Goal: Information Seeking & Learning: Learn about a topic

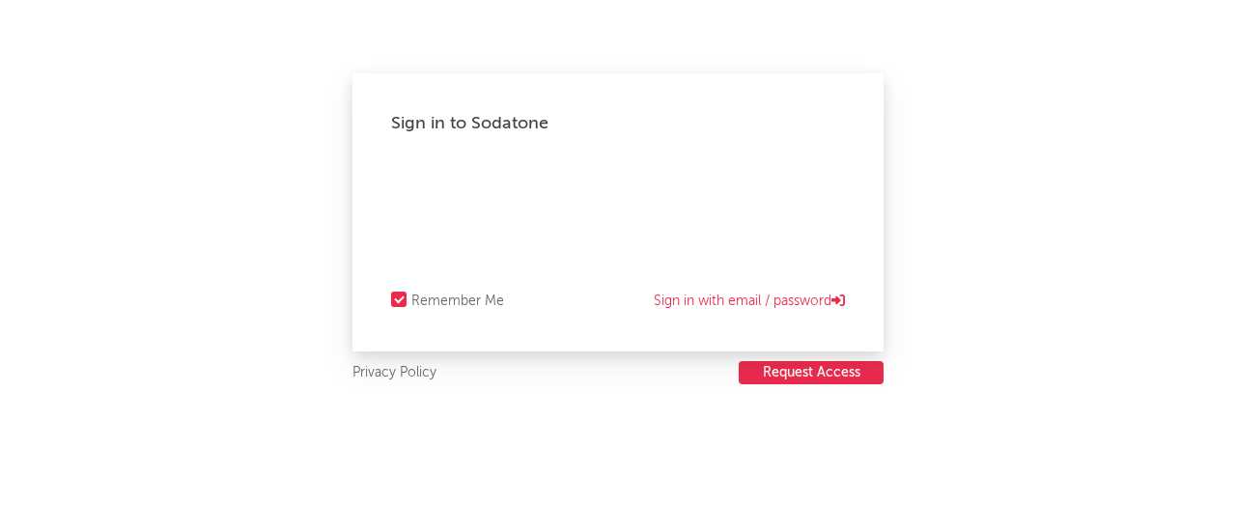
select select "recorded_music"
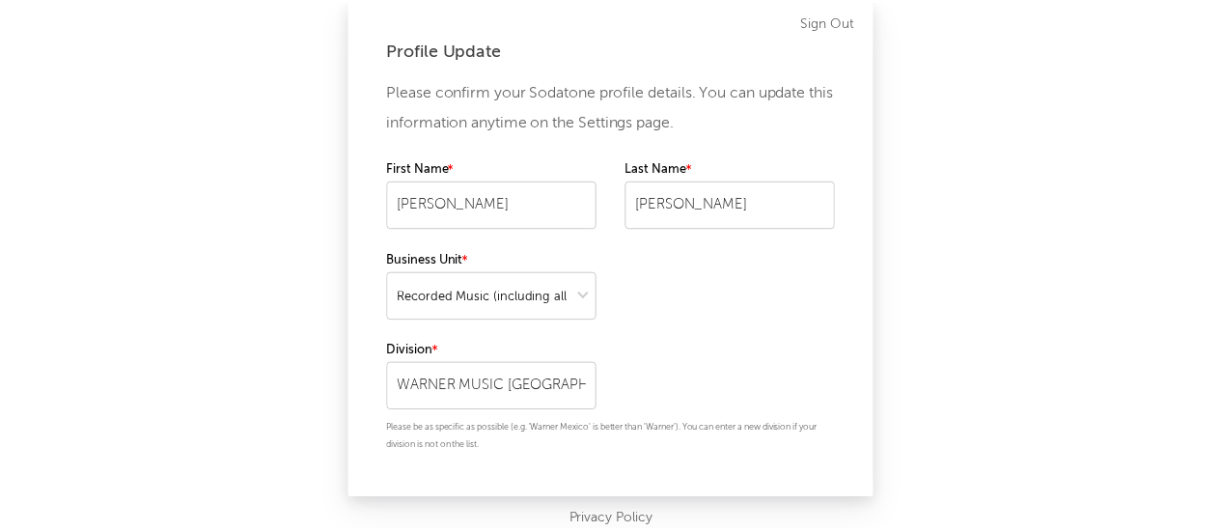
scroll to position [38, 0]
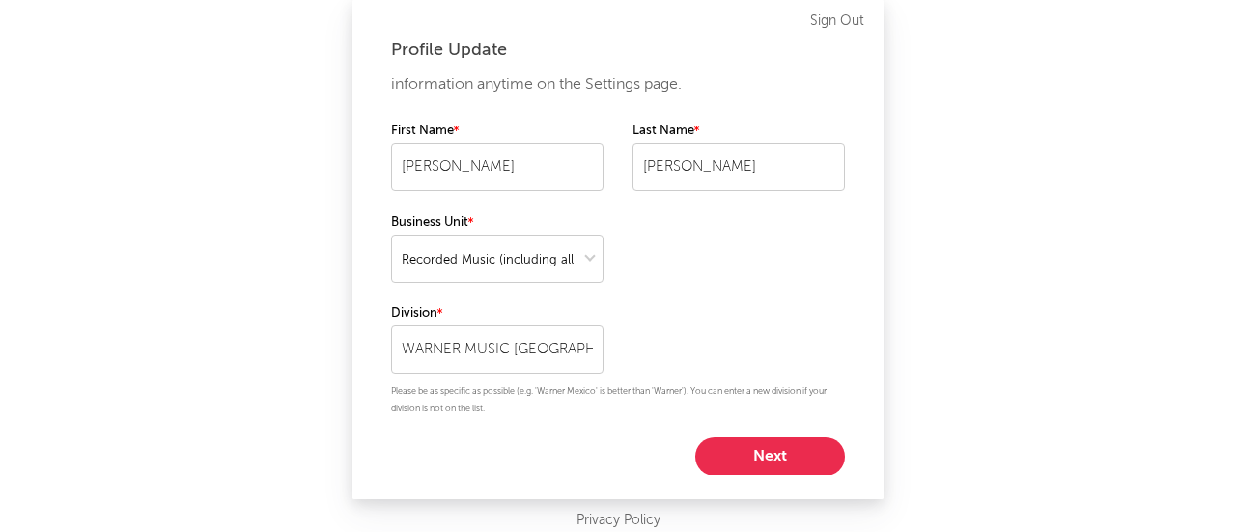
click at [756, 466] on button "Next" at bounding box center [770, 456] width 150 height 39
select select "assistant_coordinator"
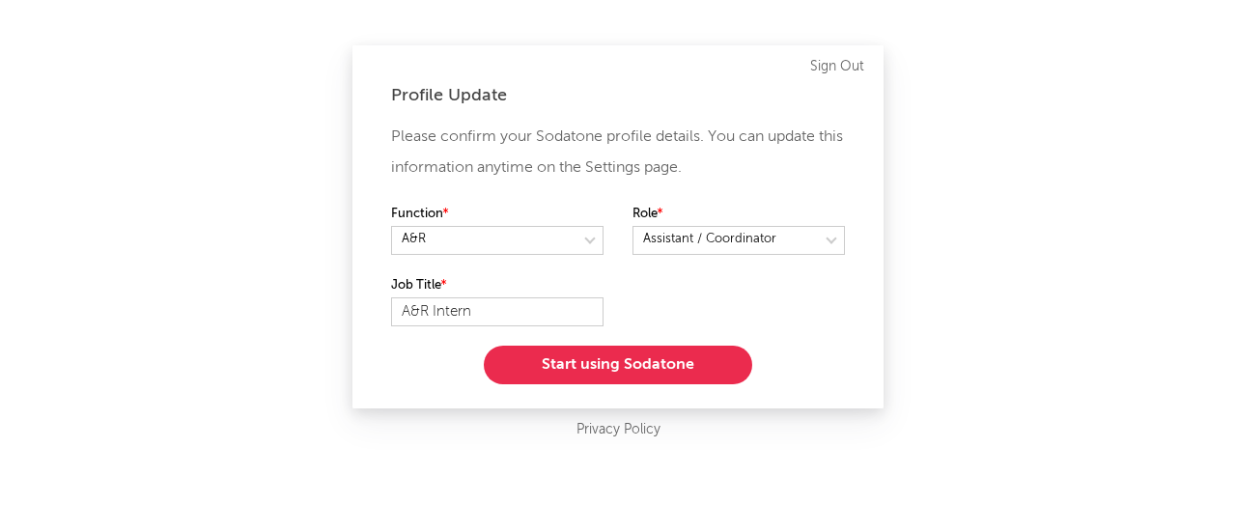
click at [660, 364] on button "Start using Sodatone" at bounding box center [618, 365] width 268 height 39
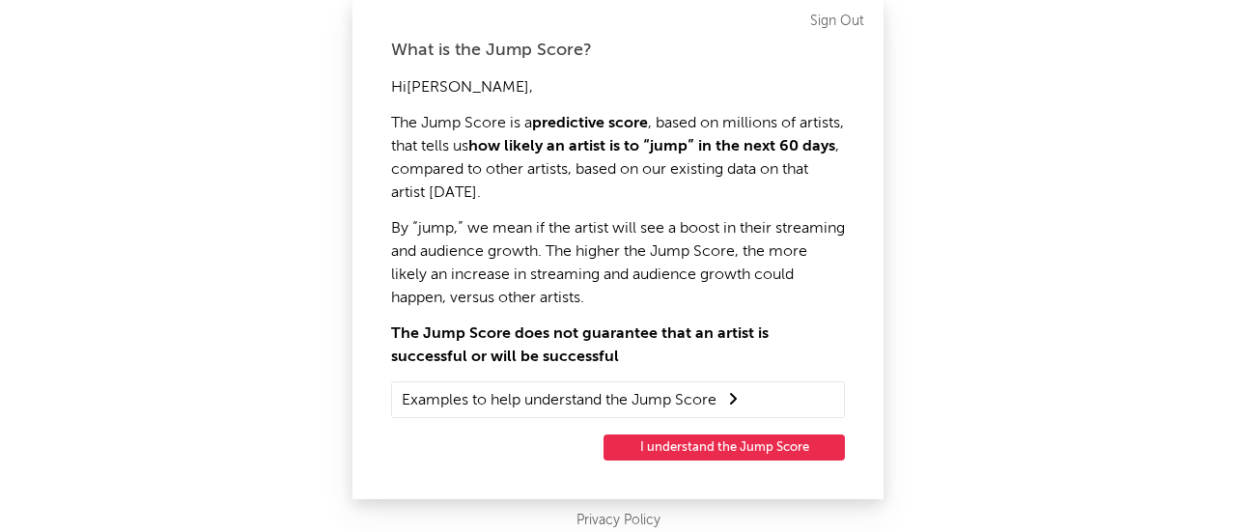
click at [737, 443] on button "I understand the Jump Score" at bounding box center [723, 447] width 241 height 26
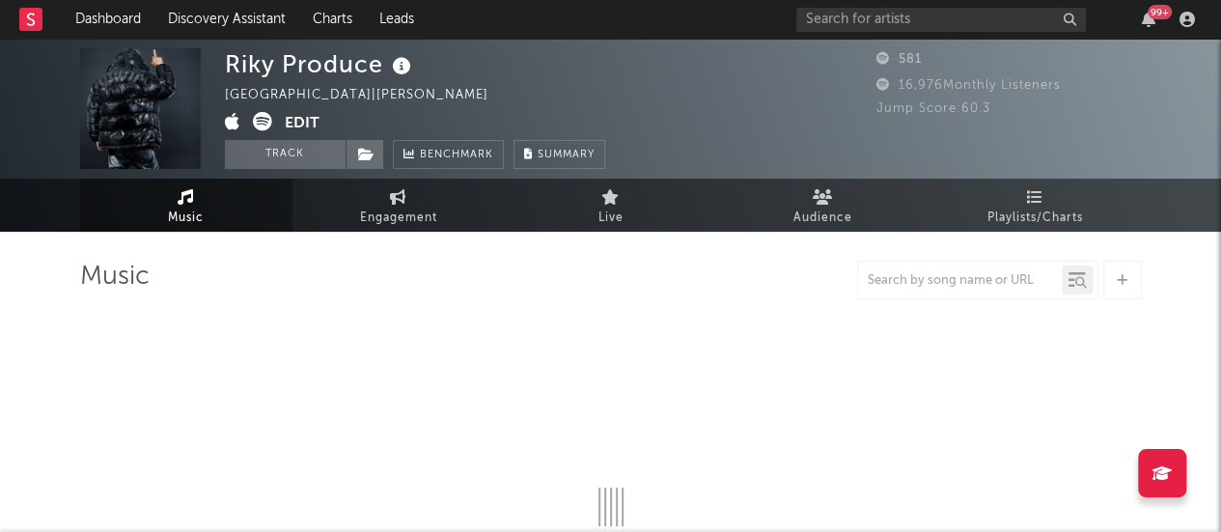
select select "1w"
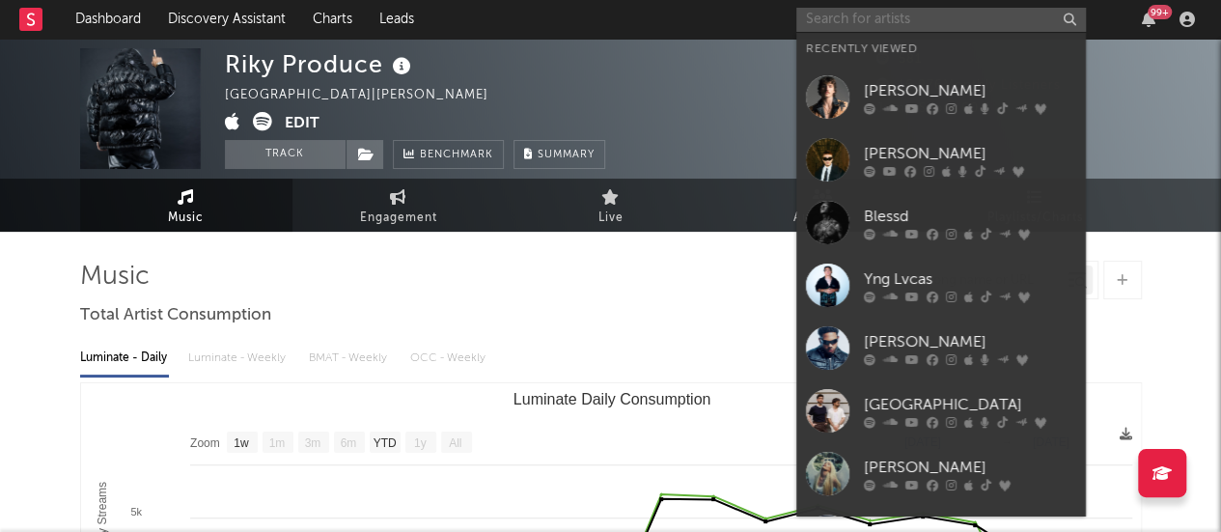
click at [828, 22] on input "text" at bounding box center [941, 20] width 290 height 24
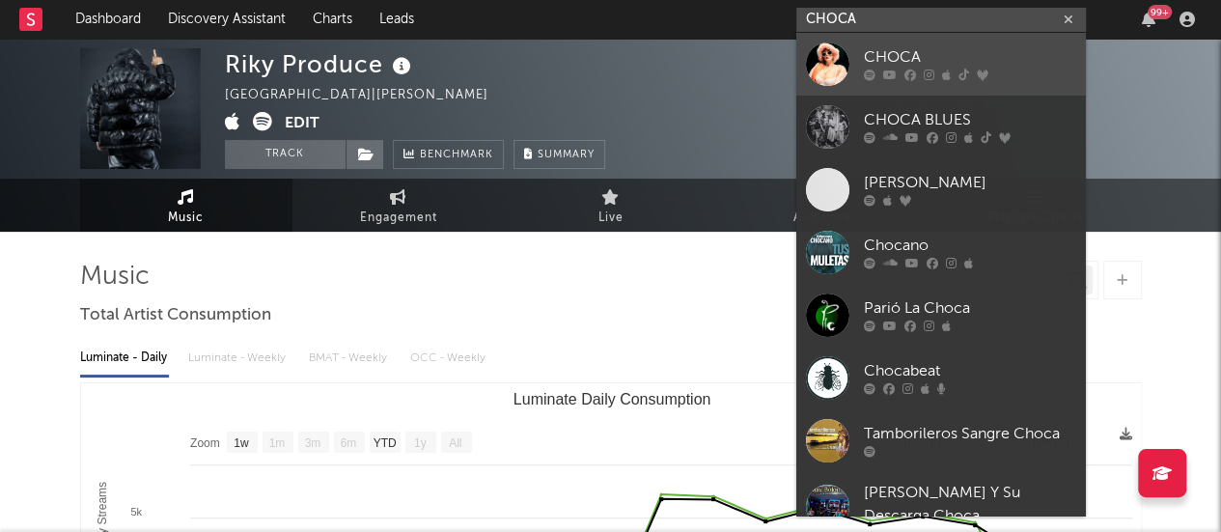
type input "CHOCA"
click at [866, 53] on div "CHOCA" at bounding box center [970, 57] width 212 height 23
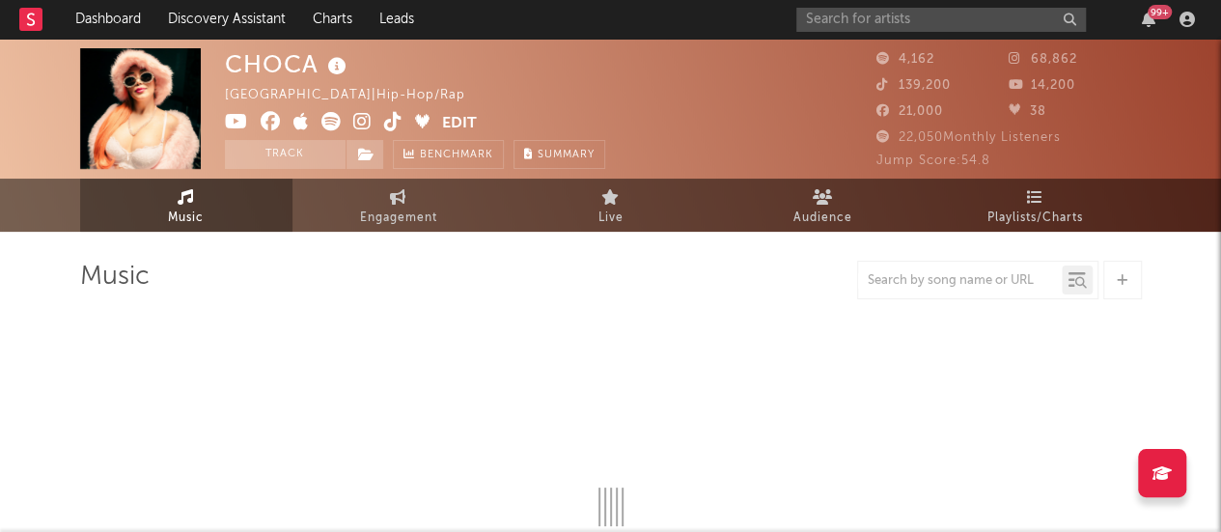
select select "6m"
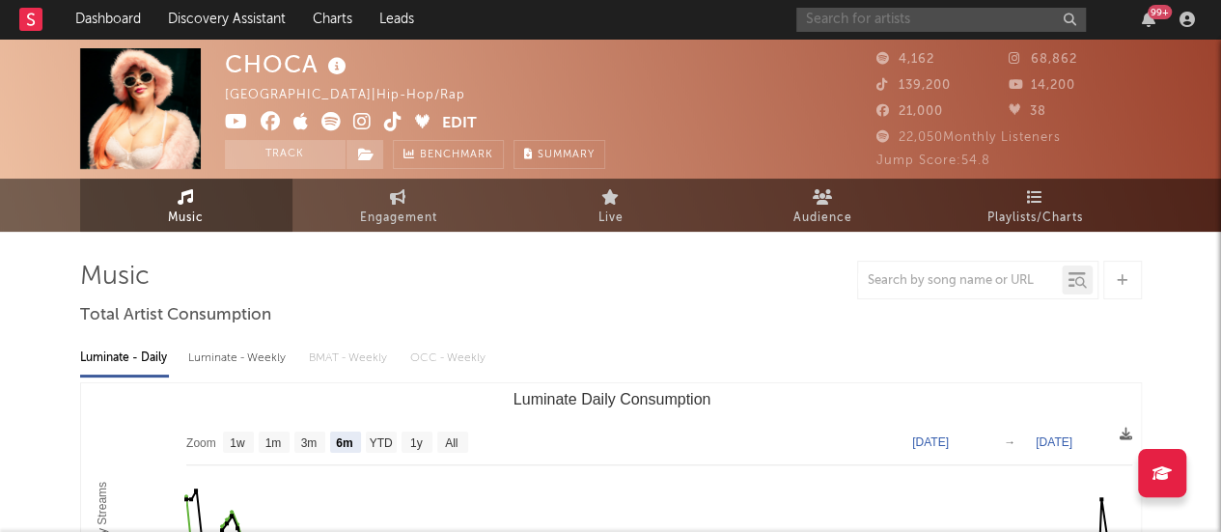
click at [815, 26] on input "text" at bounding box center [941, 20] width 290 height 24
type input "bellakath"
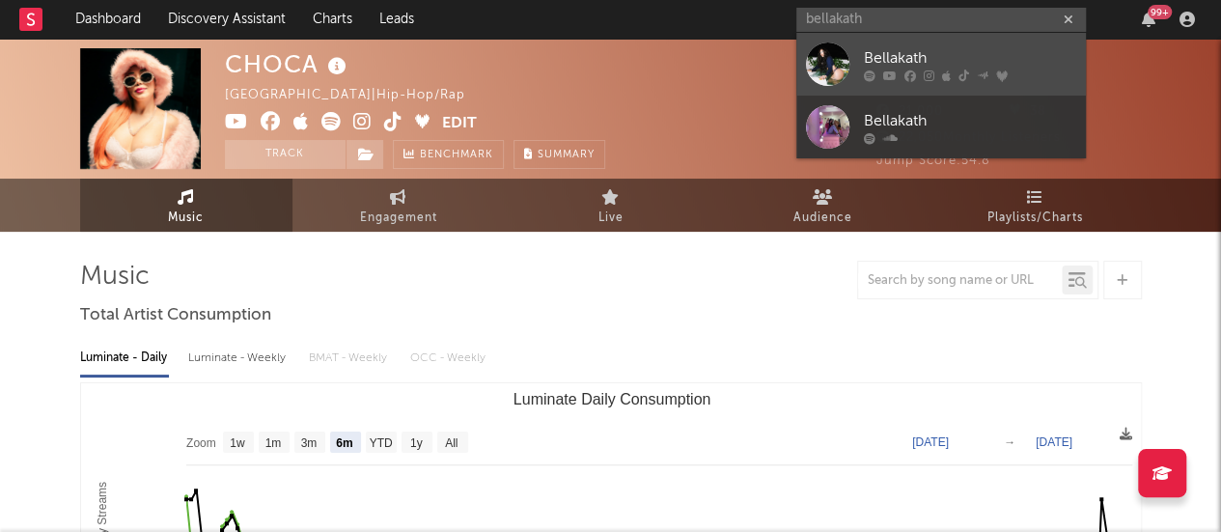
click at [850, 49] on link "Bellakath" at bounding box center [941, 64] width 290 height 63
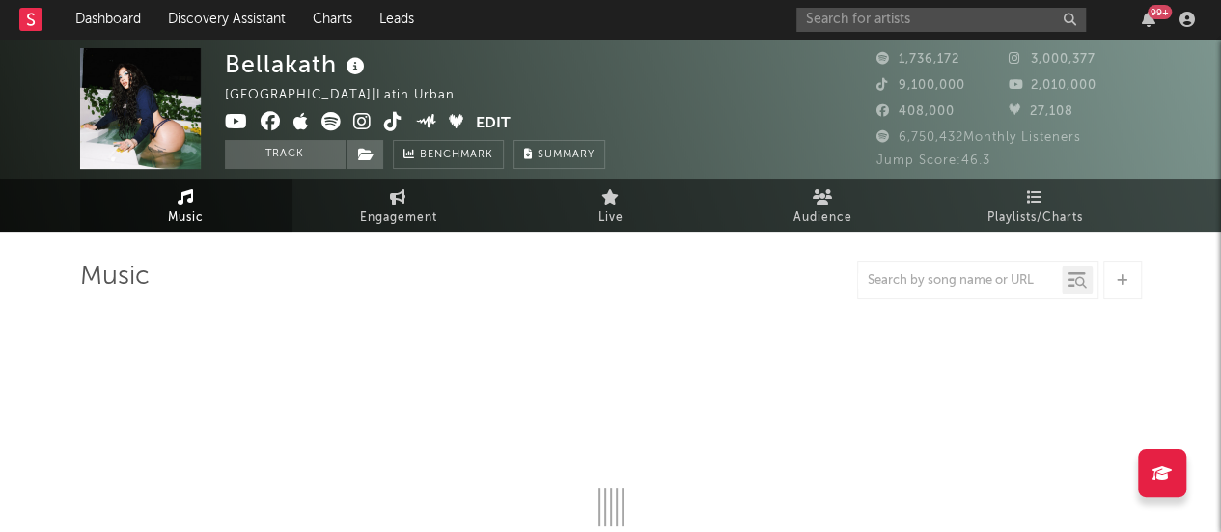
select select "6m"
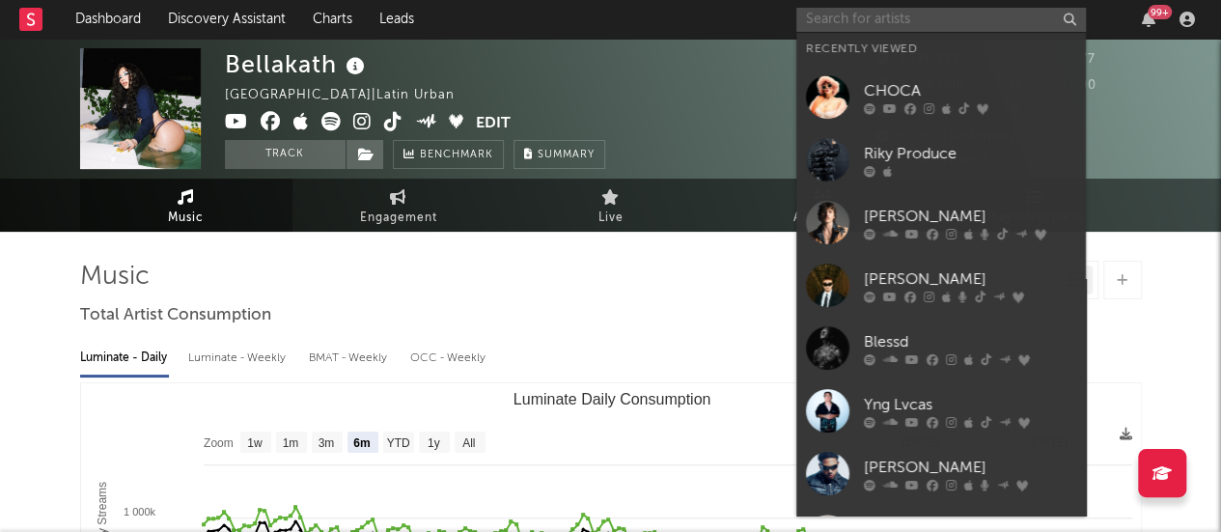
click at [890, 14] on input "text" at bounding box center [941, 20] width 290 height 24
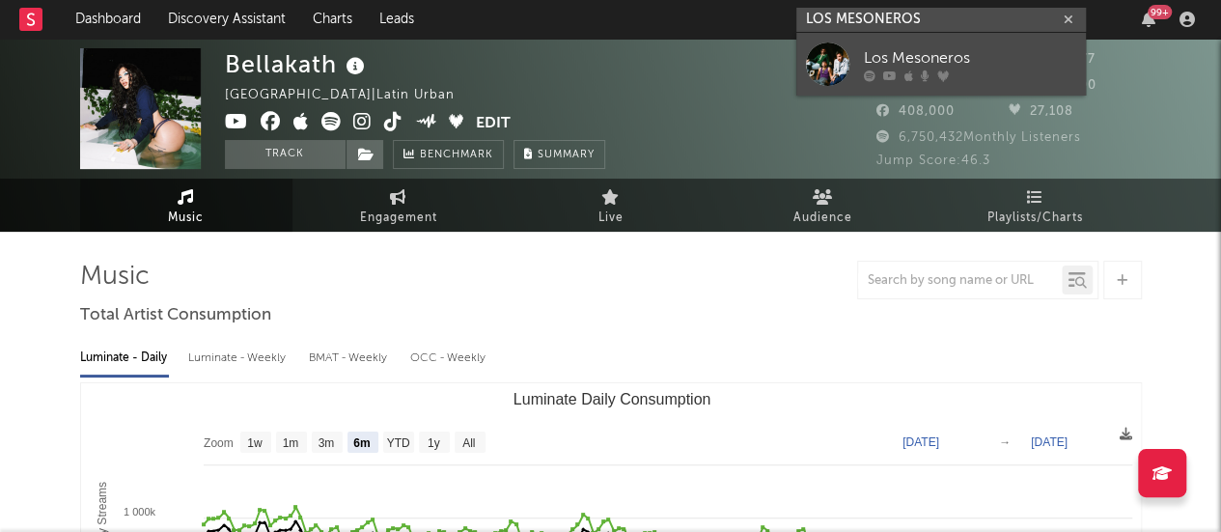
type input "LOS MESONEROS"
click at [903, 51] on div "Los Mesoneros" at bounding box center [970, 57] width 212 height 23
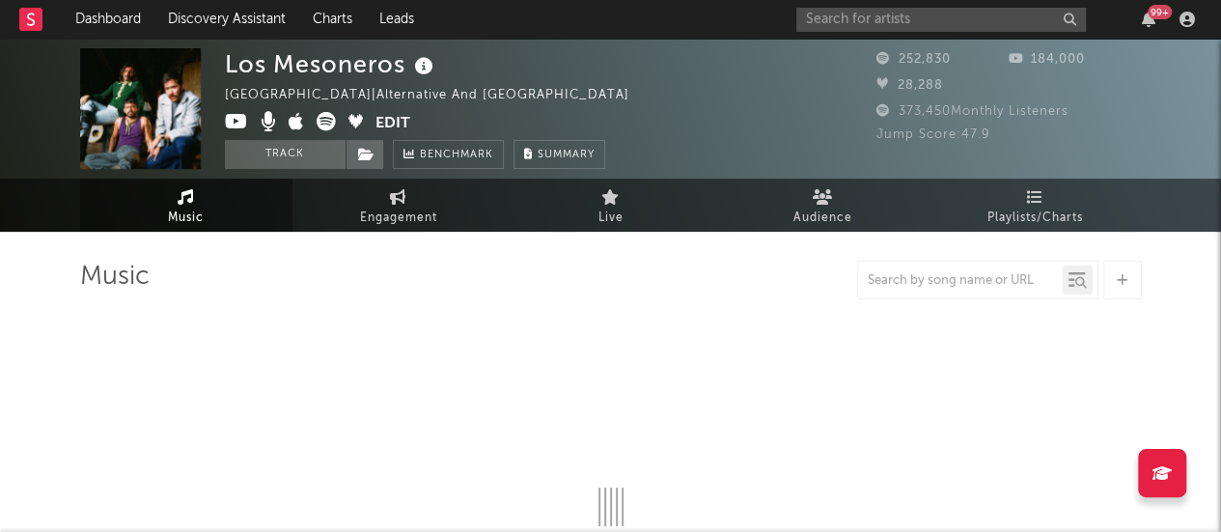
select select "6m"
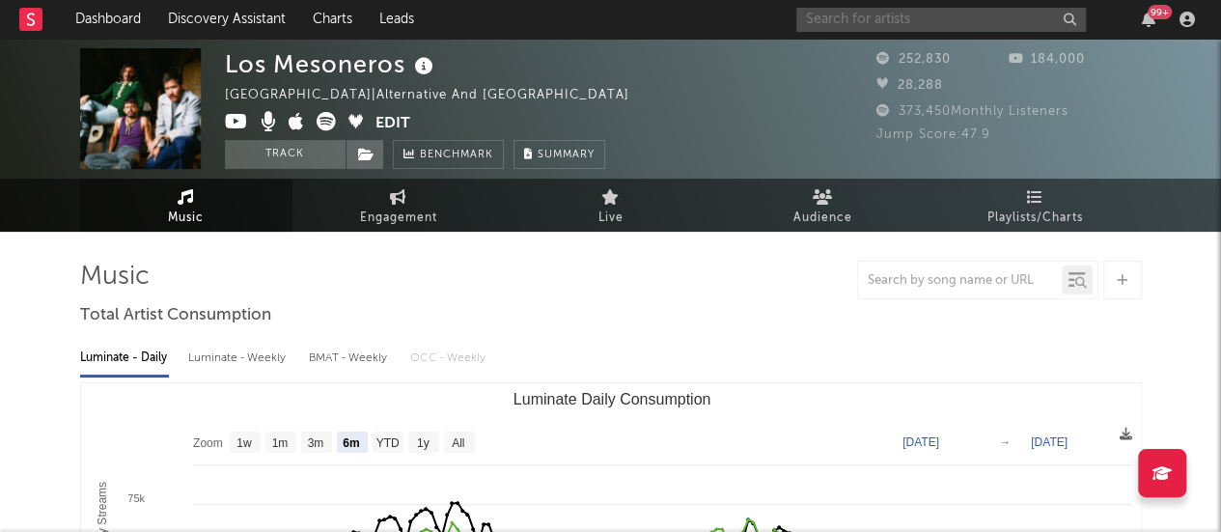
click at [923, 11] on input "text" at bounding box center [941, 20] width 290 height 24
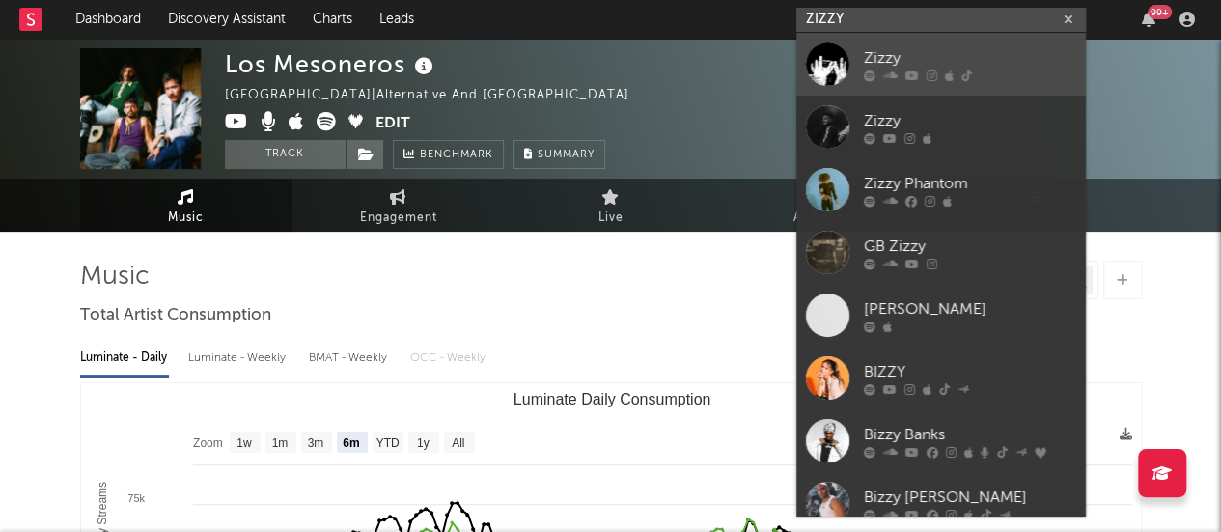
type input "ZIZZY"
click at [904, 50] on div "Zizzy" at bounding box center [970, 57] width 212 height 23
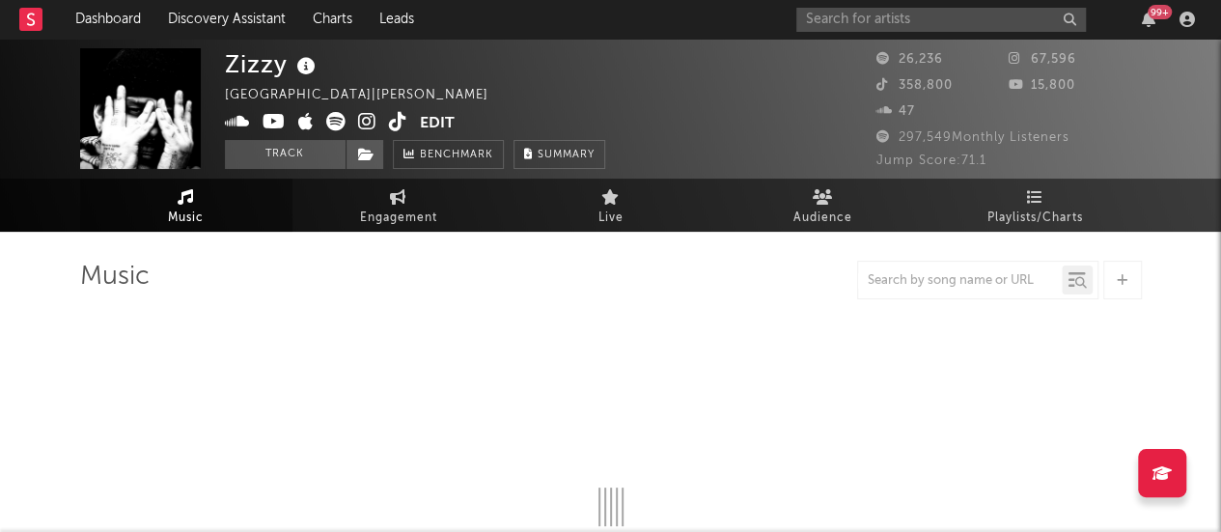
select select "6m"
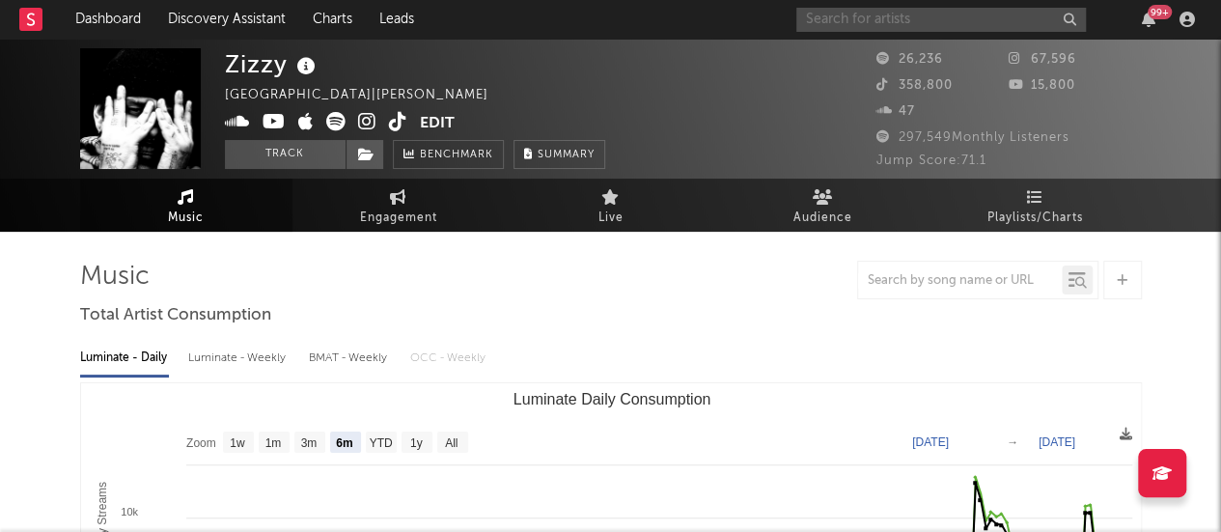
click at [861, 21] on input "text" at bounding box center [941, 20] width 290 height 24
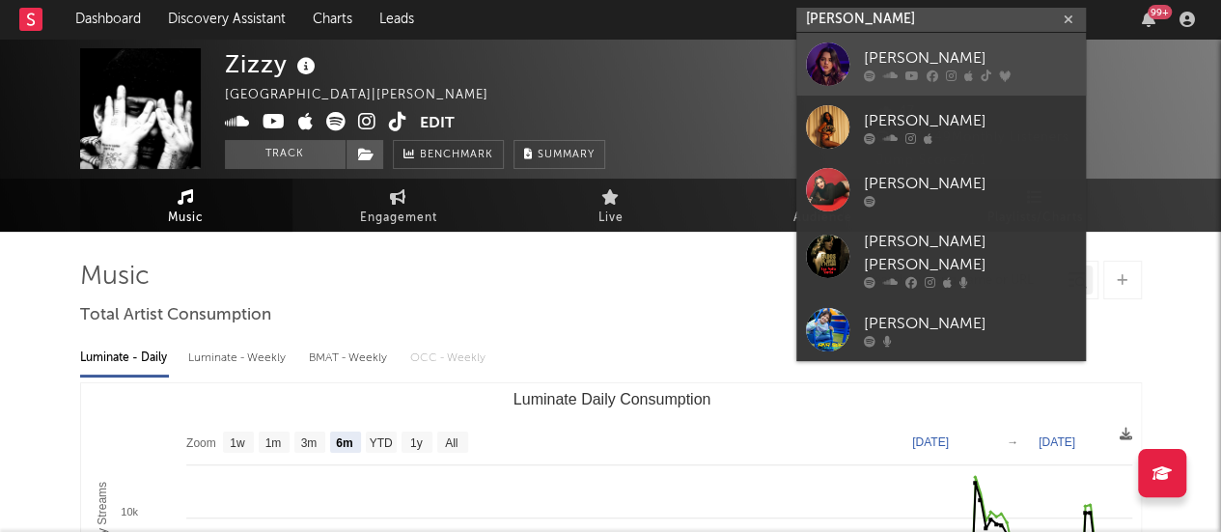
type input "[PERSON_NAME]"
click at [896, 51] on div "[PERSON_NAME]" at bounding box center [970, 57] width 212 height 23
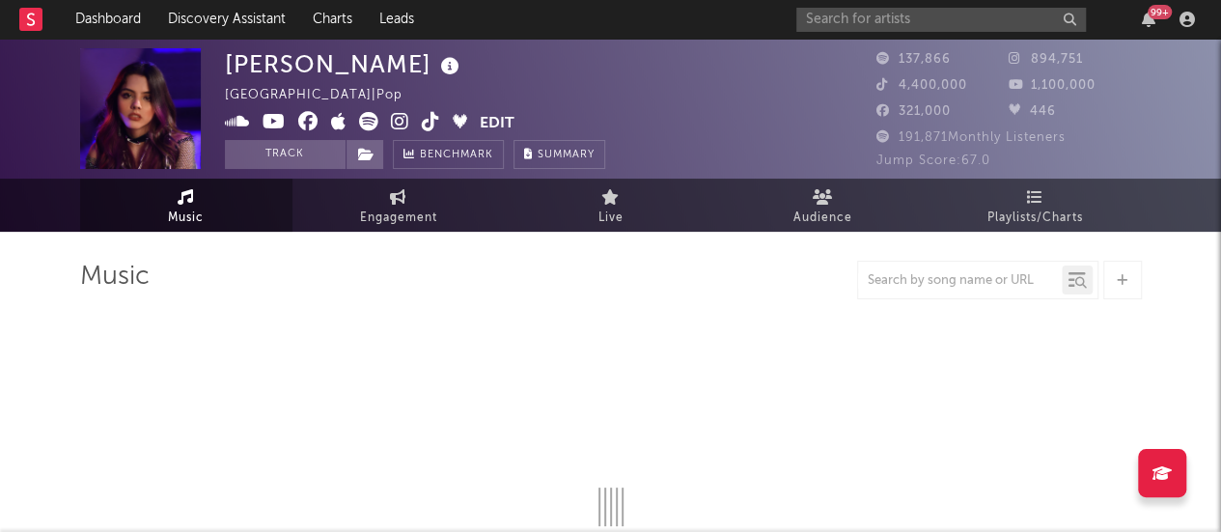
select select "6m"
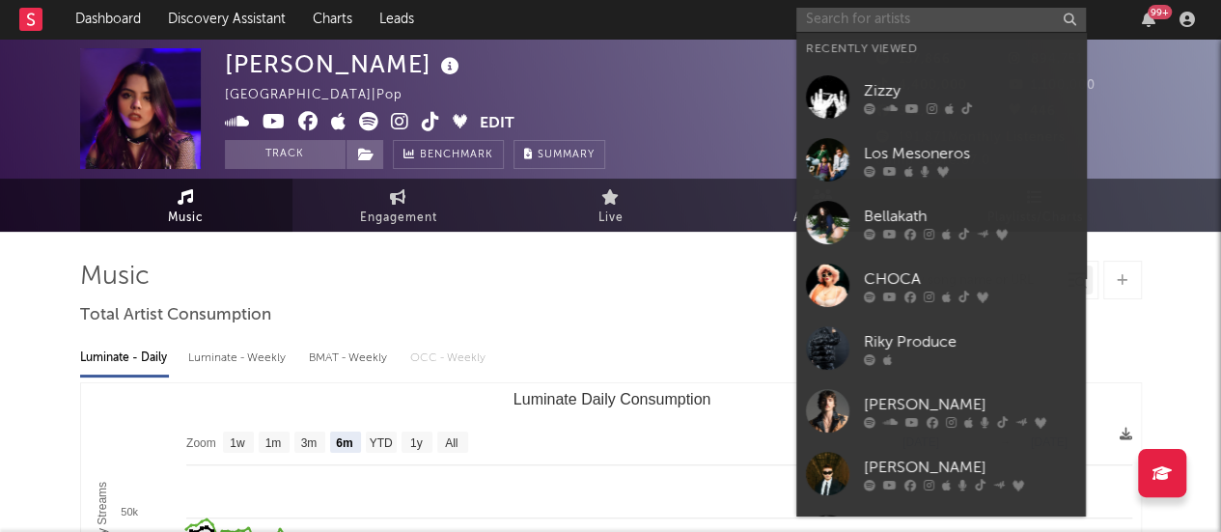
click at [895, 14] on input "text" at bounding box center [941, 20] width 290 height 24
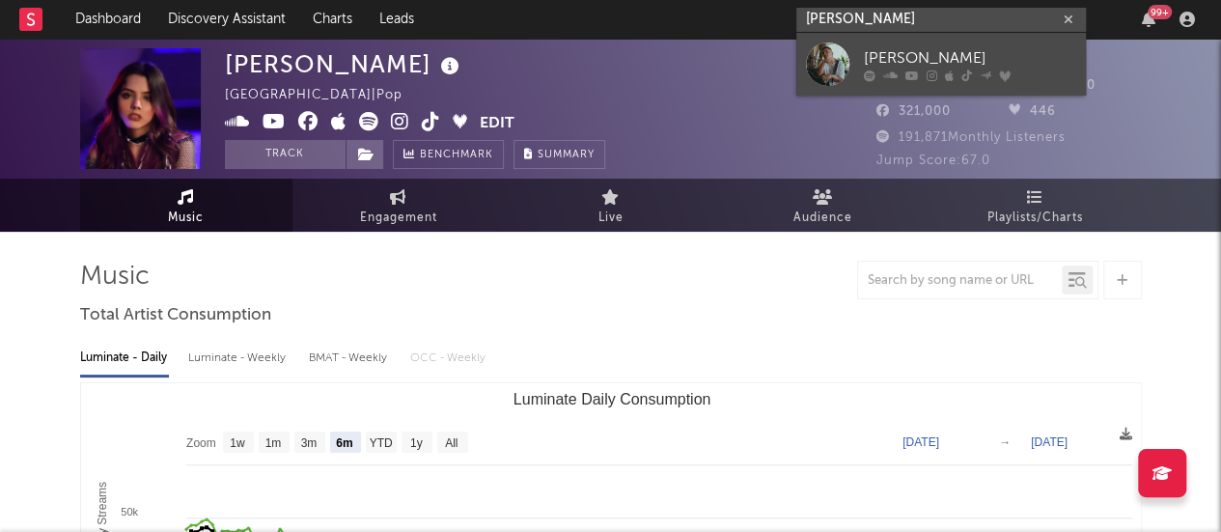
type input "[PERSON_NAME]"
click at [899, 67] on div "[PERSON_NAME]" at bounding box center [970, 57] width 212 height 23
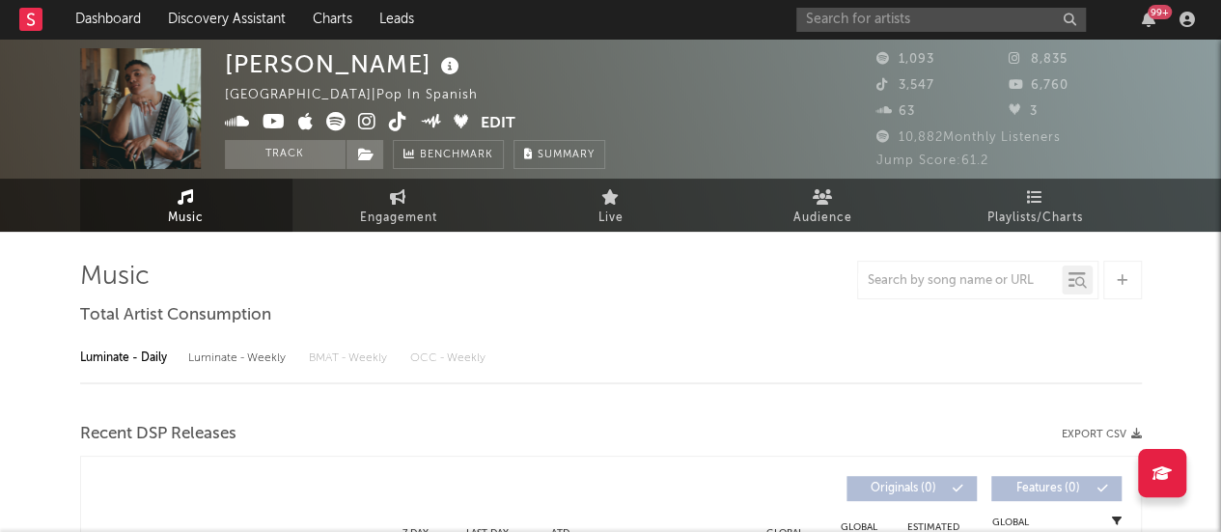
select select "1w"
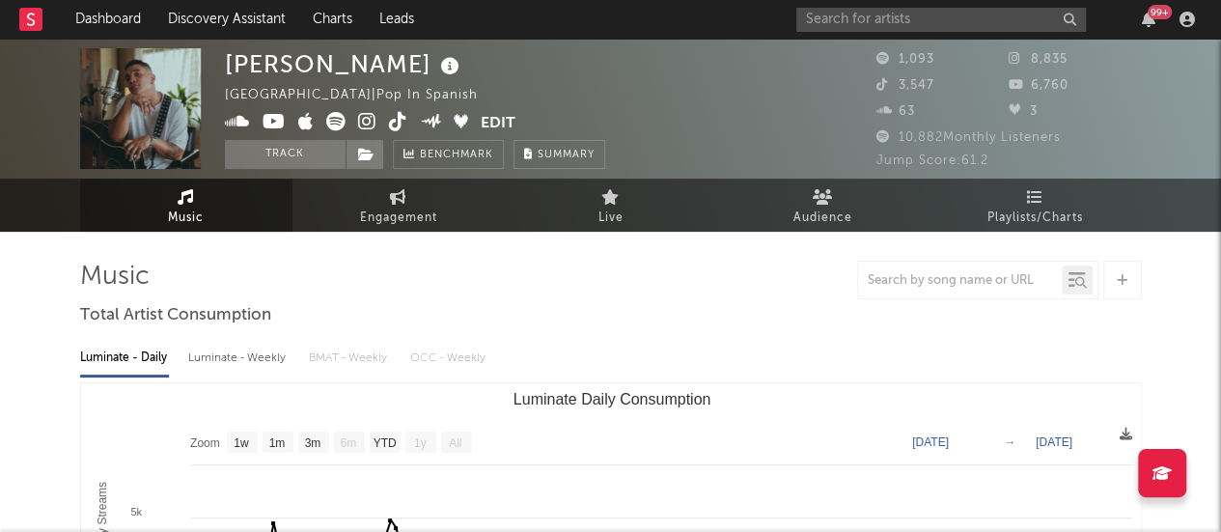
click at [542, 267] on div at bounding box center [611, 280] width 1062 height 39
click at [899, 24] on input "text" at bounding box center [941, 20] width 290 height 24
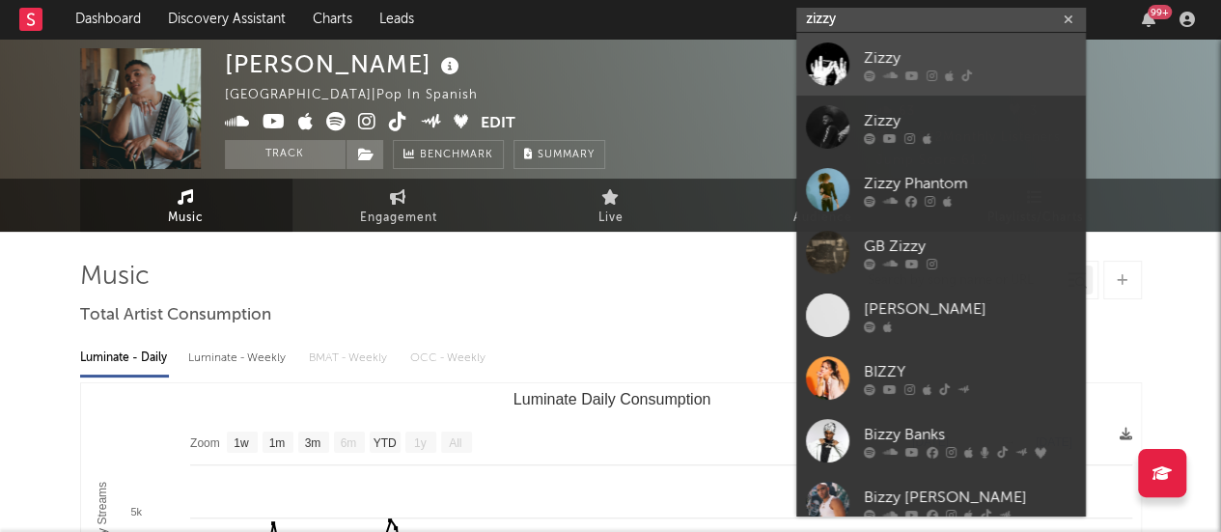
type input "zizzy"
click at [892, 53] on div "Zizzy" at bounding box center [970, 57] width 212 height 23
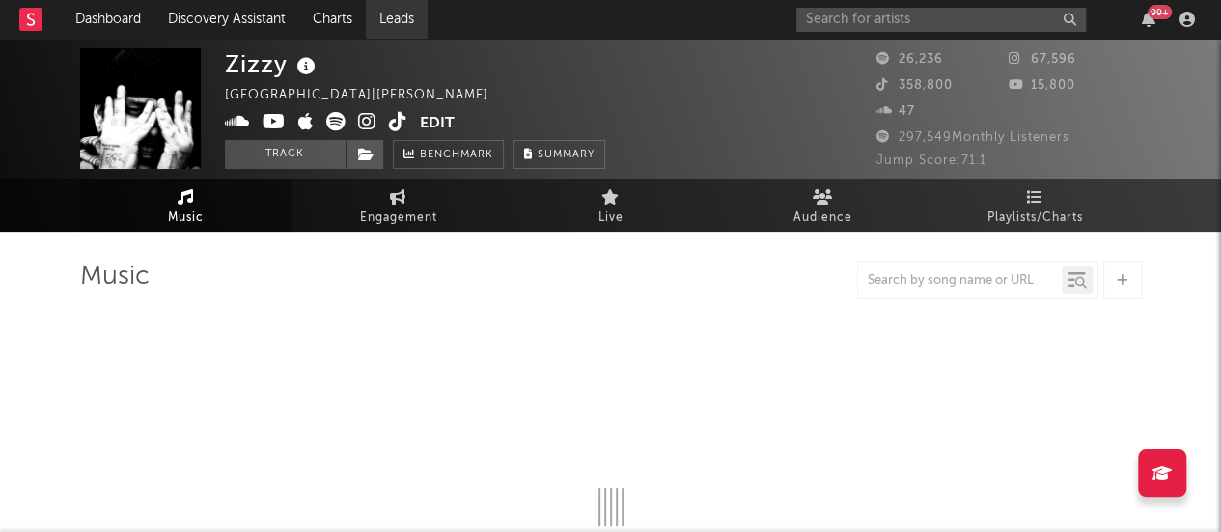
select select "6m"
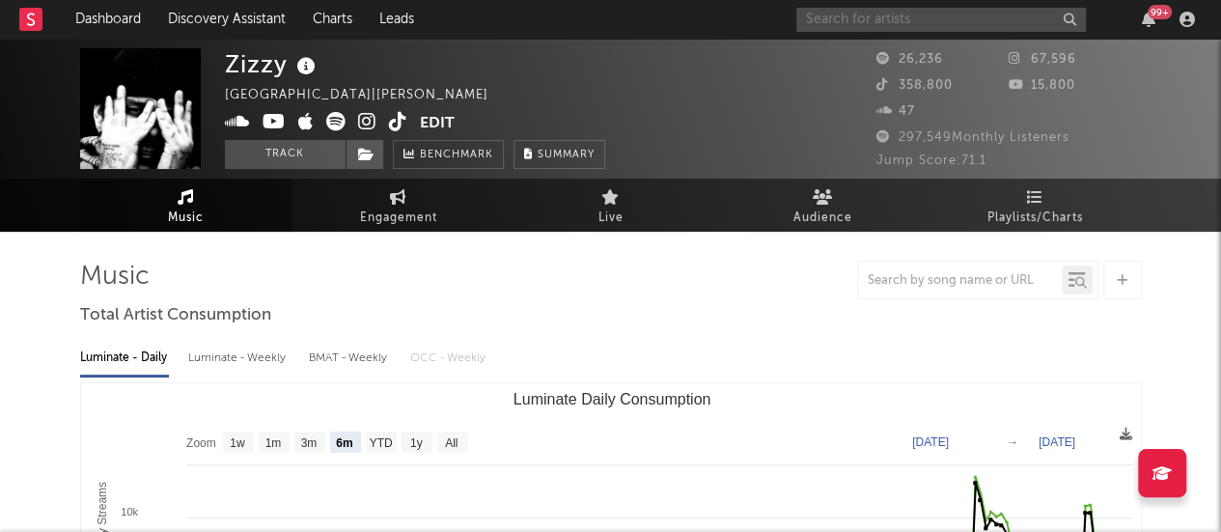
click at [878, 11] on input "text" at bounding box center [941, 20] width 290 height 24
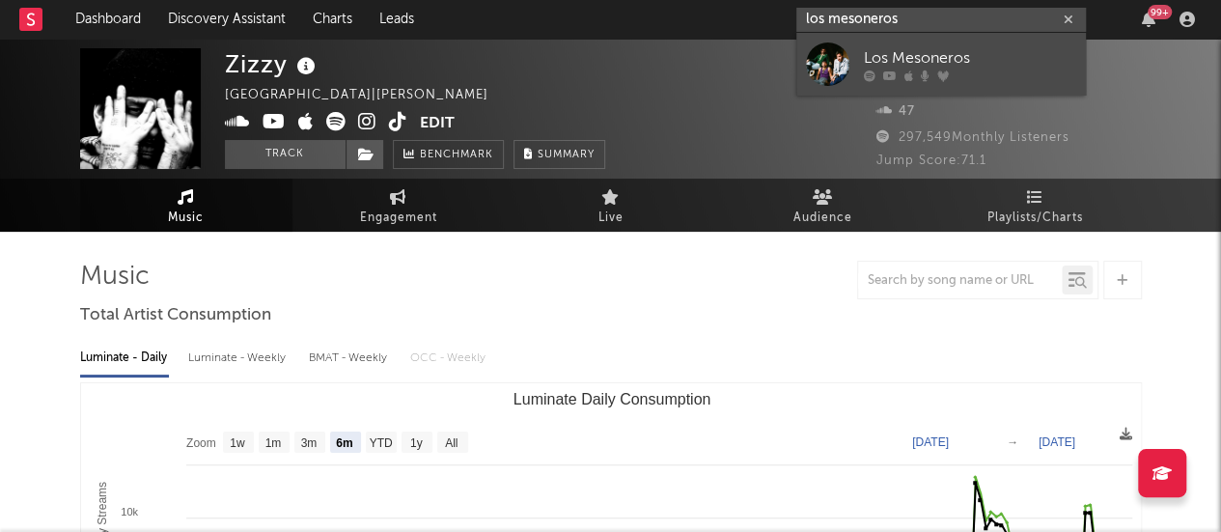
type input "los mesoneros"
click at [876, 61] on div "Los Mesoneros" at bounding box center [970, 57] width 212 height 23
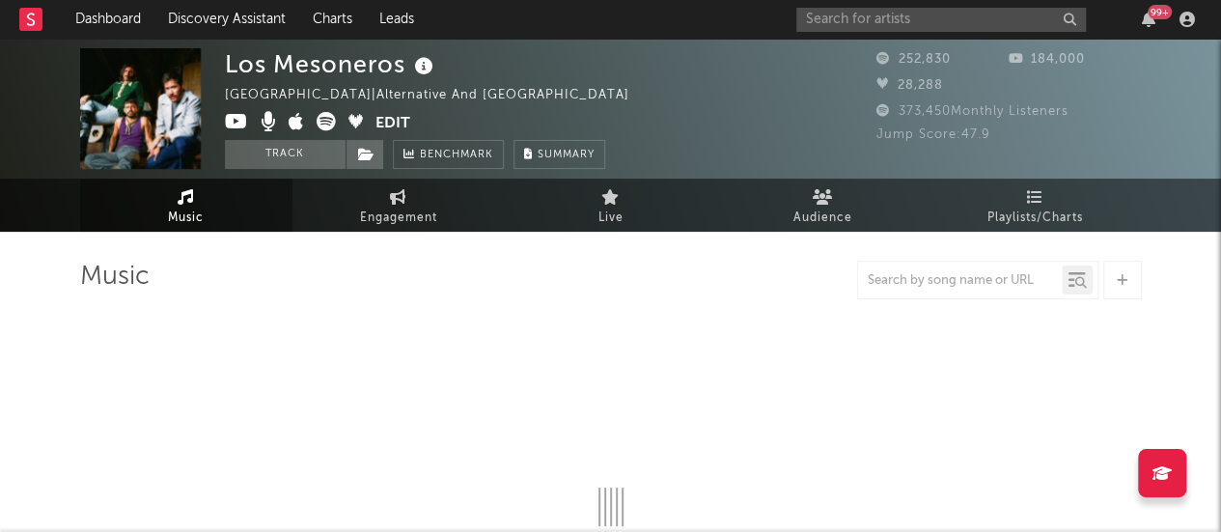
select select "6m"
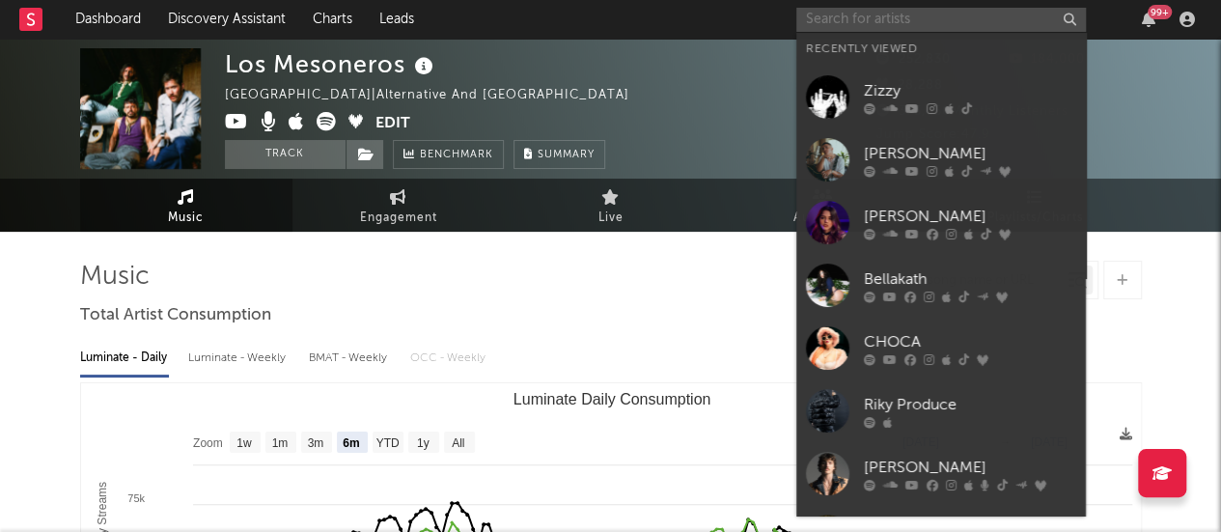
click at [878, 16] on input "text" at bounding box center [941, 20] width 290 height 24
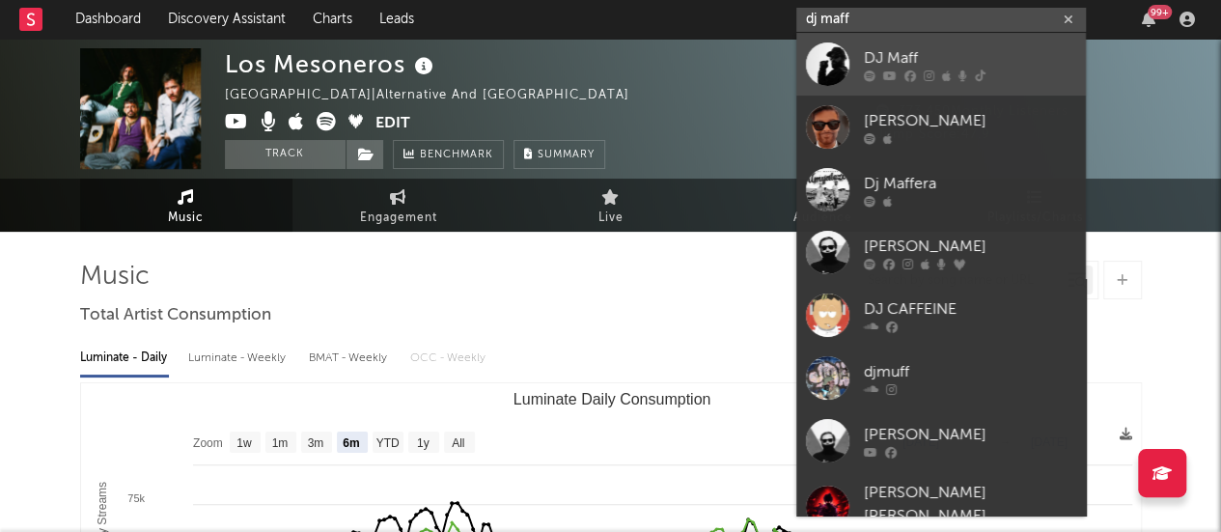
type input "dj maff"
click at [879, 44] on link "DJ Maff" at bounding box center [941, 64] width 290 height 63
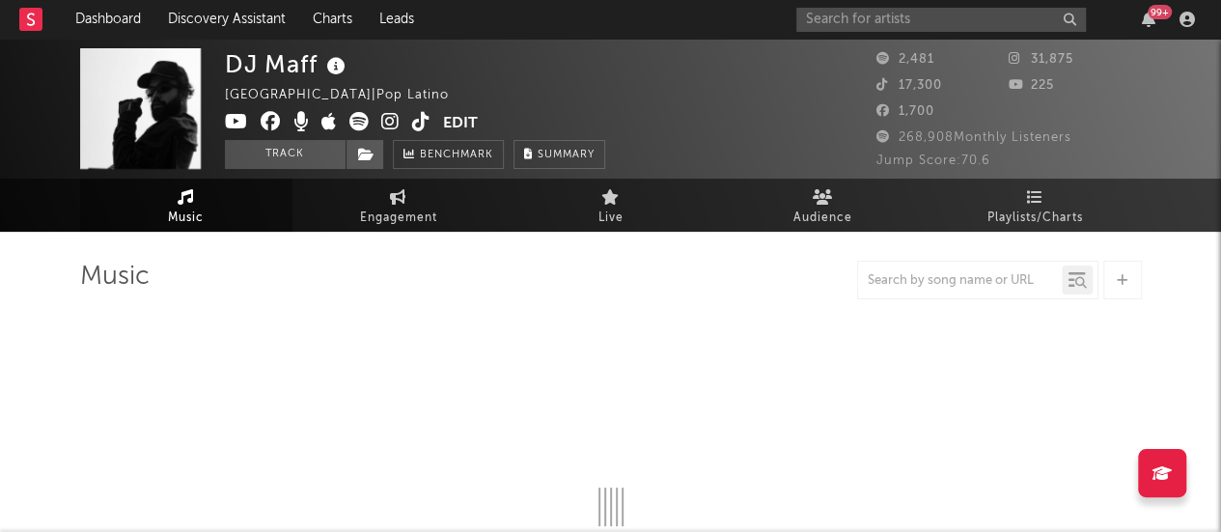
select select "6m"
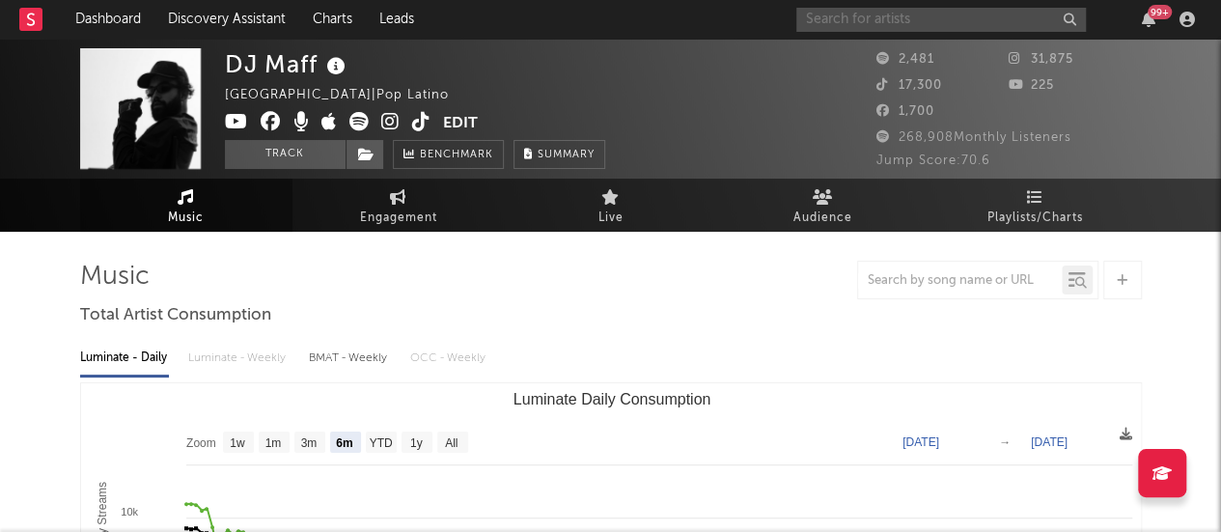
click at [899, 21] on input "text" at bounding box center [941, 20] width 290 height 24
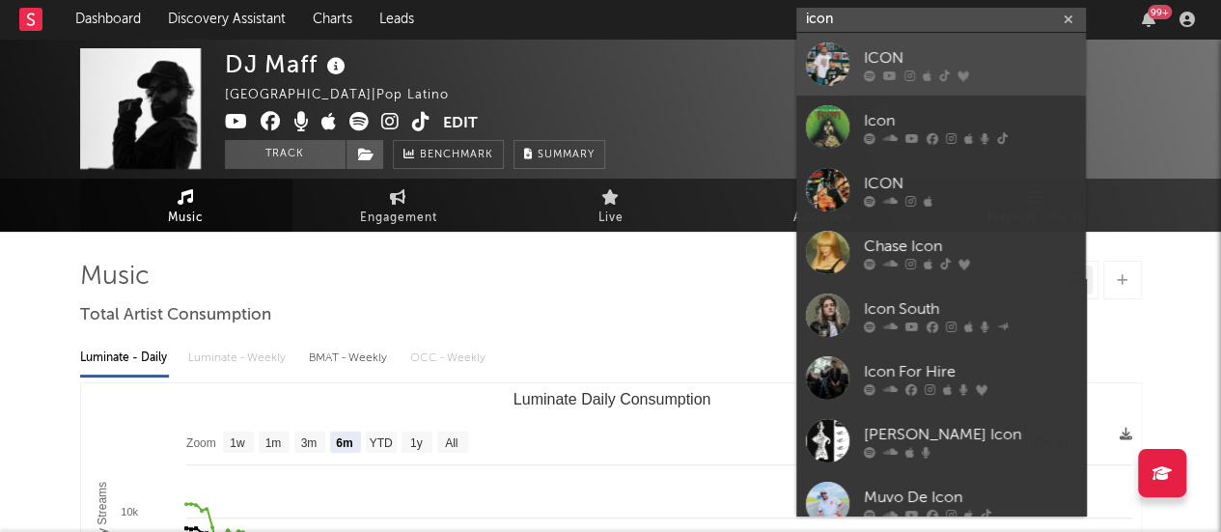
type input "icon"
click at [921, 37] on link "ICON" at bounding box center [941, 64] width 290 height 63
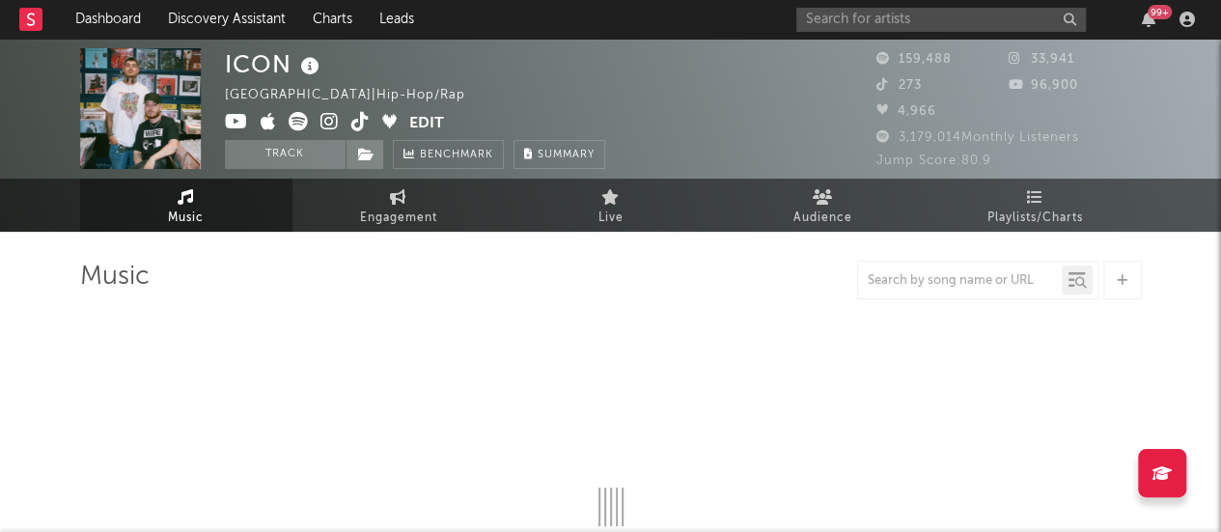
select select "6m"
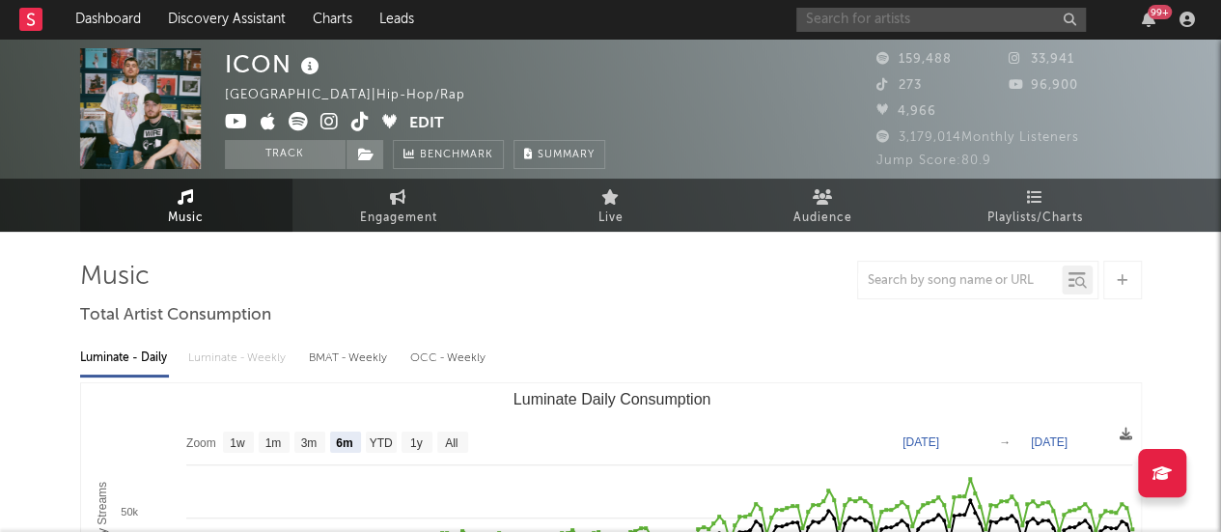
click at [815, 20] on input "text" at bounding box center [941, 20] width 290 height 24
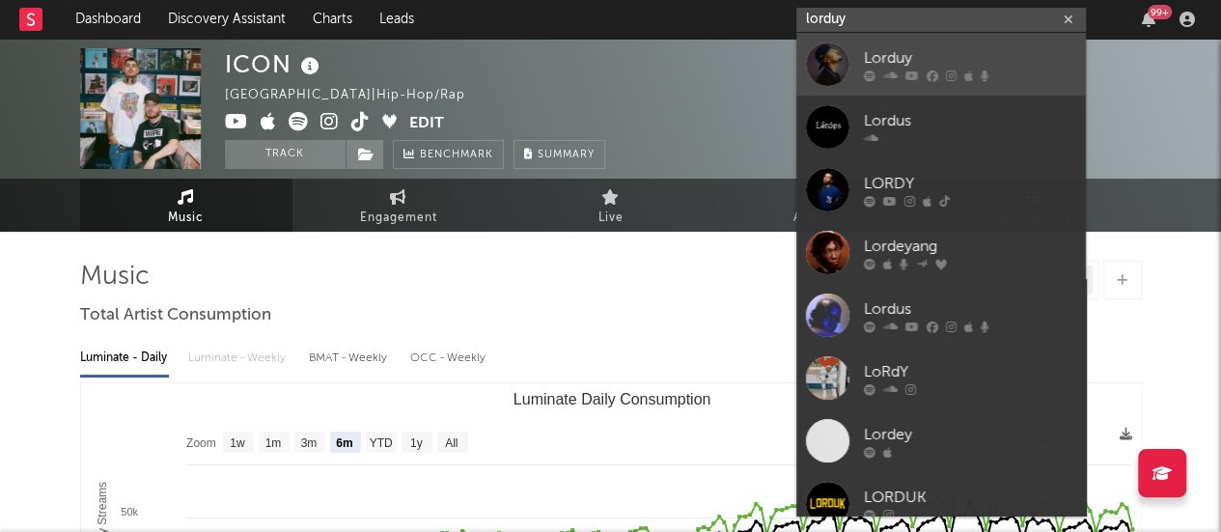
type input "lorduy"
click at [903, 43] on link "Lorduy" at bounding box center [941, 64] width 290 height 63
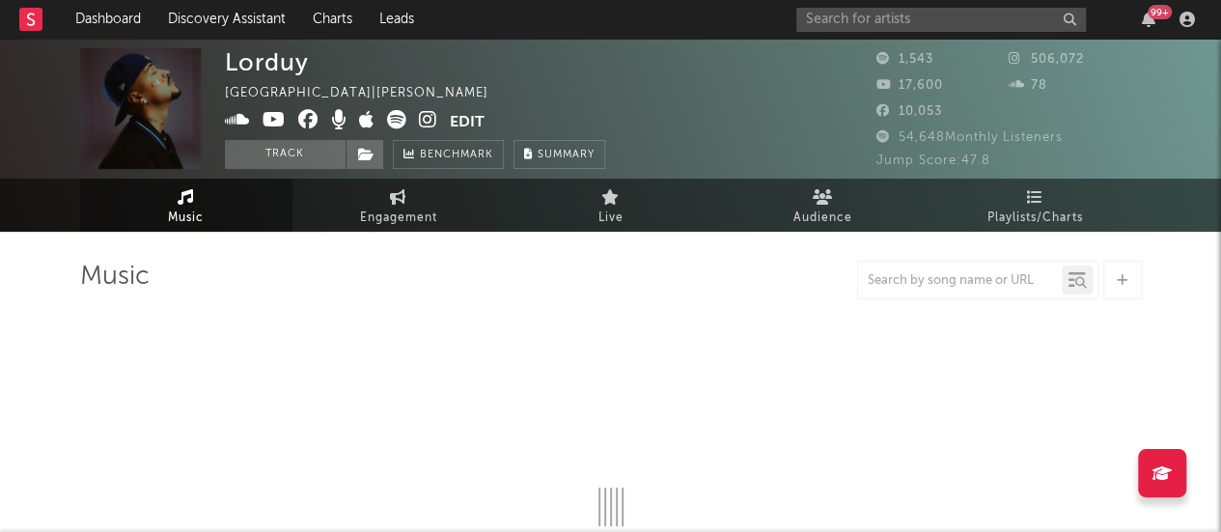
select select "6m"
